Goal: Use online tool/utility: Utilize a website feature to perform a specific function

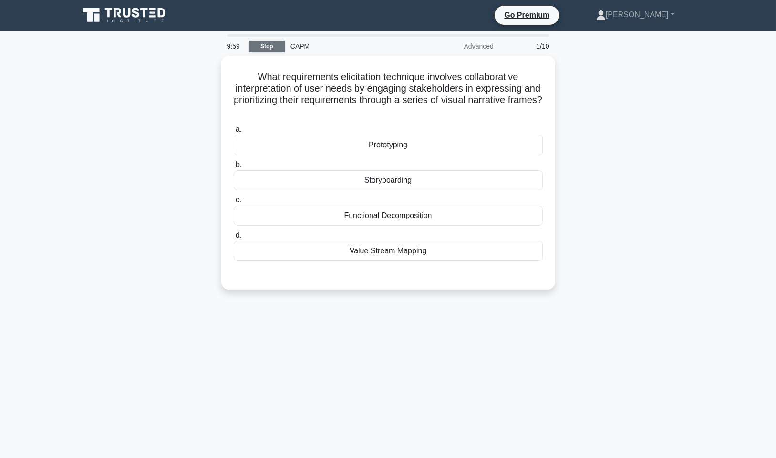
click at [271, 45] on link "Stop" at bounding box center [267, 47] width 36 height 12
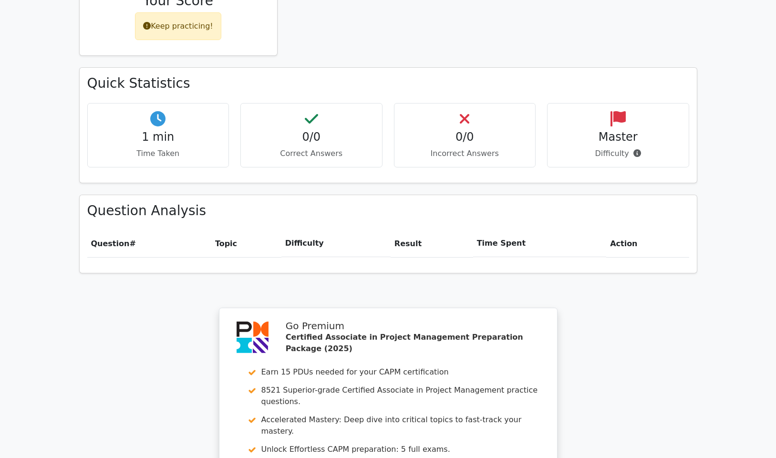
scroll to position [748, 0]
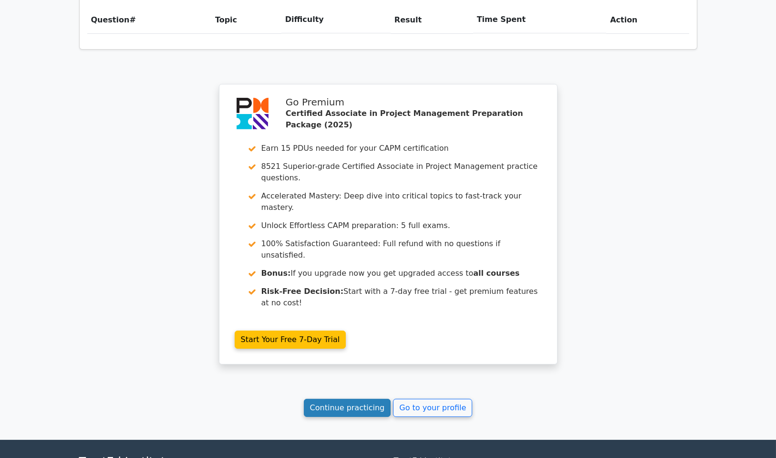
click at [344, 399] on link "Continue practicing" at bounding box center [347, 408] width 87 height 18
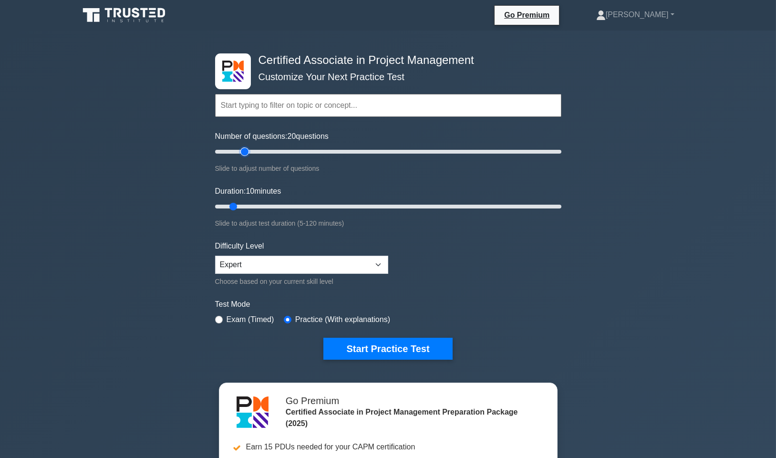
type input "20"
click at [241, 150] on input "Number of questions: 20 questions" at bounding box center [388, 151] width 346 height 11
click at [248, 204] on input "Duration: 15 minutes" at bounding box center [388, 206] width 346 height 11
type input "20"
click at [256, 204] on input "Duration: 20 minutes" at bounding box center [388, 206] width 346 height 11
